Goal: Task Accomplishment & Management: Use online tool/utility

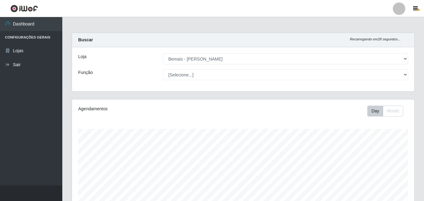
select select "230"
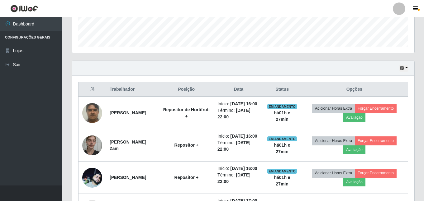
scroll to position [129, 342]
click at [401, 11] on div at bounding box center [399, 8] width 12 height 12
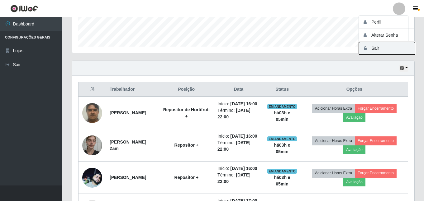
click at [385, 49] on button "Sair" at bounding box center [387, 48] width 56 height 13
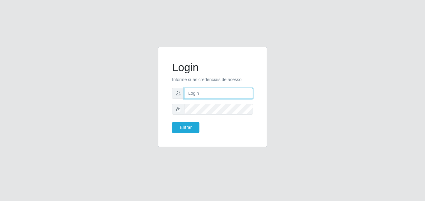
click at [195, 95] on input "text" at bounding box center [218, 93] width 69 height 11
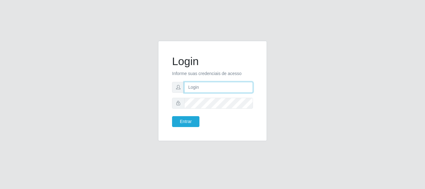
click at [208, 87] on input "text" at bounding box center [218, 87] width 69 height 11
type input "thiagol@bemais"
click at [212, 111] on form "Login Informe suas credenciais de acesso thiagol@bemais Entrar" at bounding box center [212, 91] width 81 height 72
click at [212, 108] on form "Login Informe suas credenciais de acesso thiagol@bemais Entrar" at bounding box center [212, 91] width 81 height 72
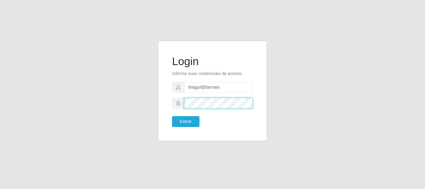
click at [172, 116] on button "Entrar" at bounding box center [185, 121] width 27 height 11
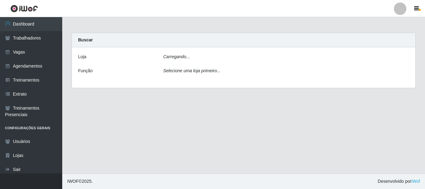
click at [196, 119] on main "Carregando... Buscar Loja Carregando... Função Selecione uma loja primeiro..." at bounding box center [243, 95] width 363 height 156
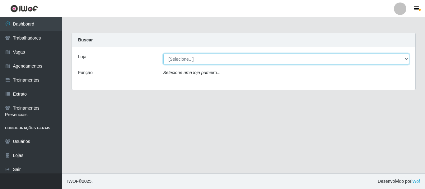
drag, startPoint x: 197, startPoint y: 112, endPoint x: 182, endPoint y: 55, distance: 59.5
click at [182, 55] on select "[Selecione...] Bemais - Ruy Carneiro" at bounding box center [286, 59] width 246 height 11
select select "230"
click at [163, 54] on select "[Selecione...] Bemais - Ruy Carneiro" at bounding box center [286, 59] width 246 height 11
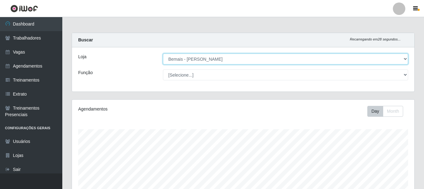
scroll to position [129, 342]
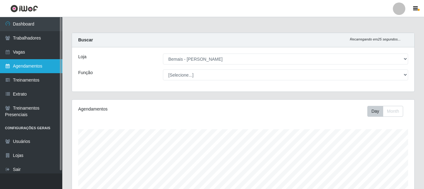
click at [37, 65] on link "Agendamentos" at bounding box center [31, 66] width 62 height 14
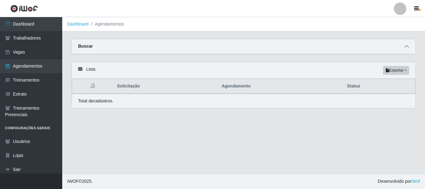
click at [405, 45] on icon at bounding box center [407, 46] width 4 height 4
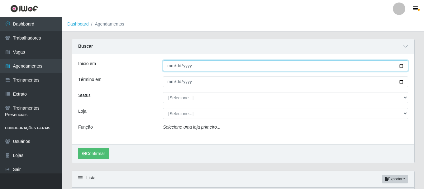
click at [173, 66] on input "Início em" at bounding box center [285, 65] width 245 height 11
type input "[DATE]"
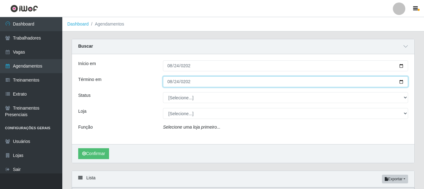
type input "[DATE]"
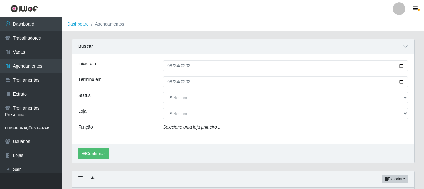
scroll to position [51, 0]
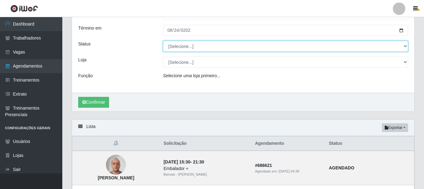
click at [175, 45] on select "[Selecione...] AGENDADO AGUARDANDO LIBERAR EM ANDAMENTO EM REVISÃO FINALIZADO C…" at bounding box center [285, 46] width 245 height 11
select select "AGENDADO"
click at [163, 41] on select "[Selecione...] AGENDADO AGUARDANDO LIBERAR EM ANDAMENTO EM REVISÃO FINALIZADO C…" at bounding box center [285, 46] width 245 height 11
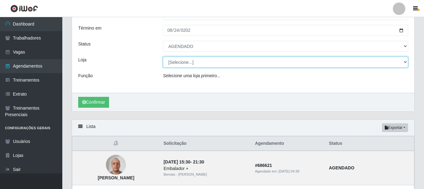
click at [174, 59] on select "[Selecione...] Bemais - Ruy Carneiro" at bounding box center [285, 62] width 245 height 11
select select "230"
click at [163, 57] on select "[Selecione...] Bemais - Ruy Carneiro" at bounding box center [285, 62] width 245 height 11
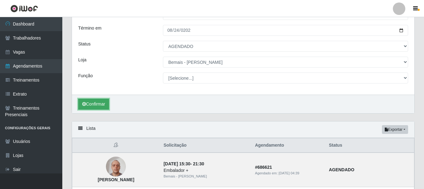
click at [95, 104] on button "Confirmar" at bounding box center [93, 104] width 31 height 11
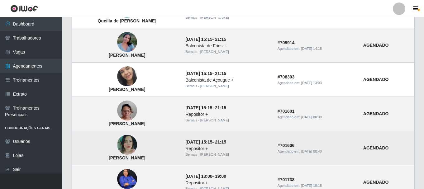
scroll to position [550, 0]
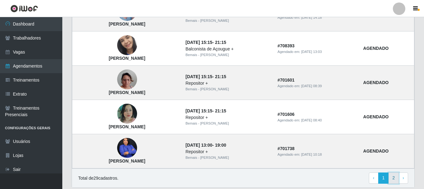
click at [397, 181] on link "2" at bounding box center [393, 178] width 11 height 11
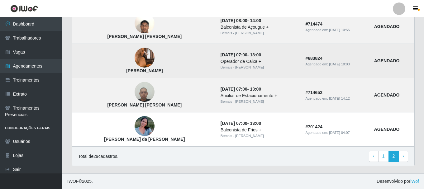
scroll to position [427, 0]
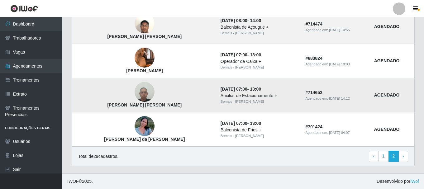
click at [135, 91] on img at bounding box center [145, 92] width 20 height 26
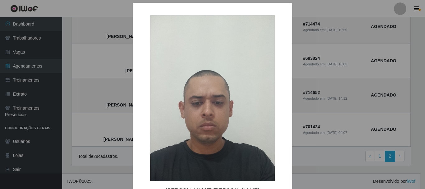
click at [117, 90] on div "× [PERSON_NAME] [PERSON_NAME] OK Cancel" at bounding box center [212, 94] width 425 height 189
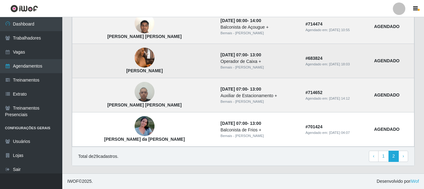
click at [138, 60] on img at bounding box center [145, 57] width 20 height 35
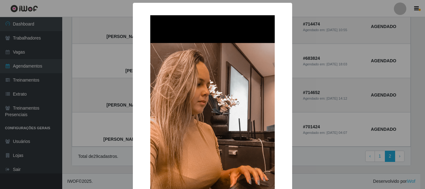
click at [106, 87] on div "× [PERSON_NAME] Costa OK Cancel" at bounding box center [212, 94] width 425 height 189
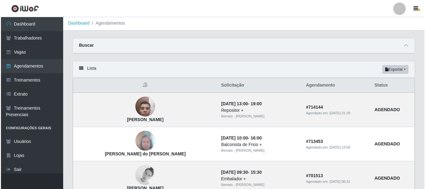
scroll to position [0, 0]
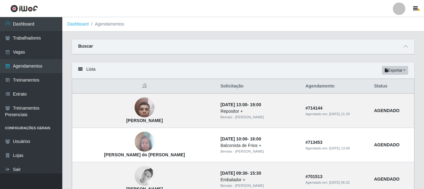
click at [392, 8] on link at bounding box center [399, 8] width 19 height 12
click at [372, 48] on button "Sair" at bounding box center [387, 48] width 56 height 13
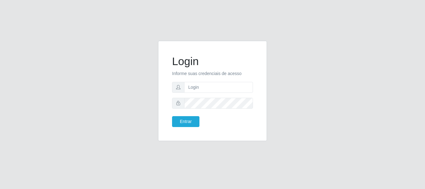
click at [394, 103] on div "Login Informe suas credenciais de acesso Entrar" at bounding box center [212, 94] width 425 height 189
